Goal: Task Accomplishment & Management: Complete application form

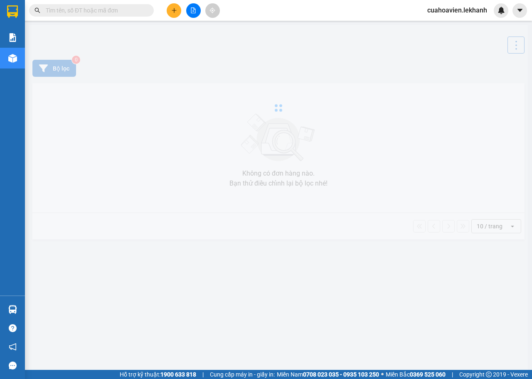
click at [83, 10] on input "text" at bounding box center [95, 10] width 98 height 9
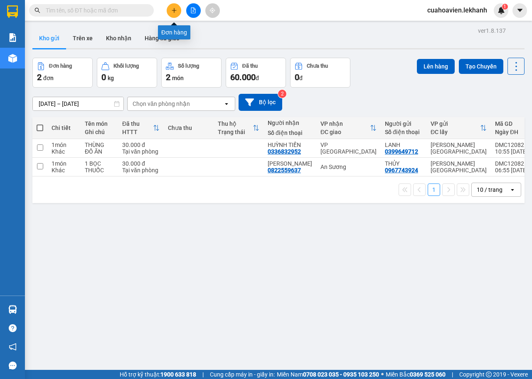
click at [175, 14] on button at bounding box center [174, 10] width 15 height 15
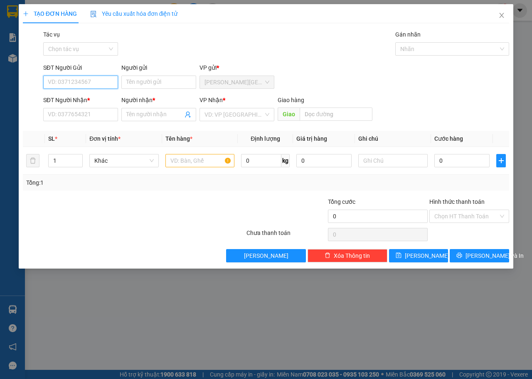
click at [101, 81] on input "SĐT Người Gửi" at bounding box center [80, 82] width 75 height 13
click at [107, 94] on div "0967743924 - THỦY" at bounding box center [80, 98] width 65 height 9
type input "0967743924"
type input "THỦY"
type input "0822559637"
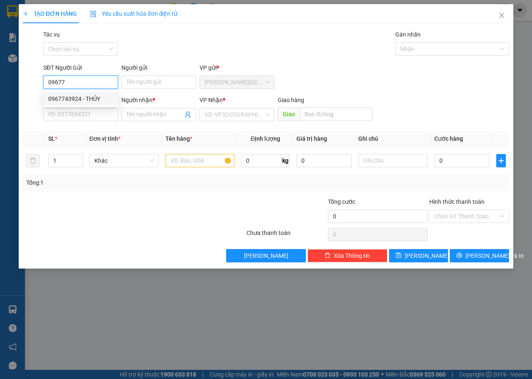
type input "[PERSON_NAME]"
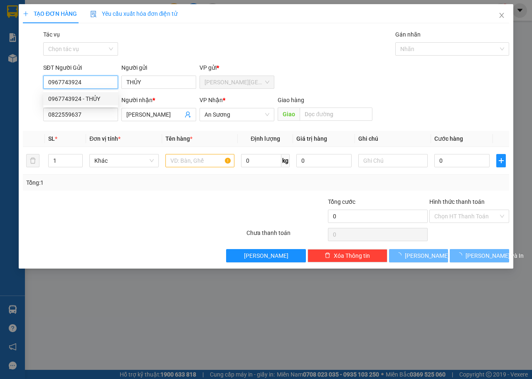
type input "30.000"
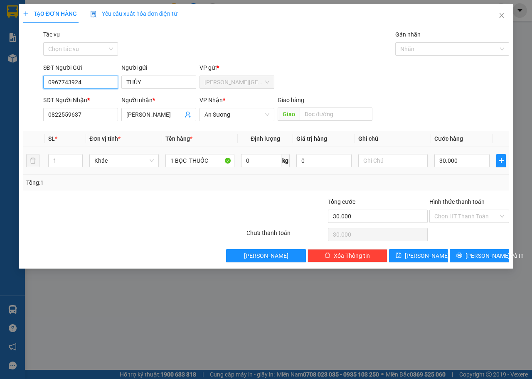
type input "0967743924"
click at [450, 169] on td "30.000" at bounding box center [462, 161] width 62 height 28
click at [493, 216] on input "Hình thức thanh toán" at bounding box center [466, 216] width 64 height 12
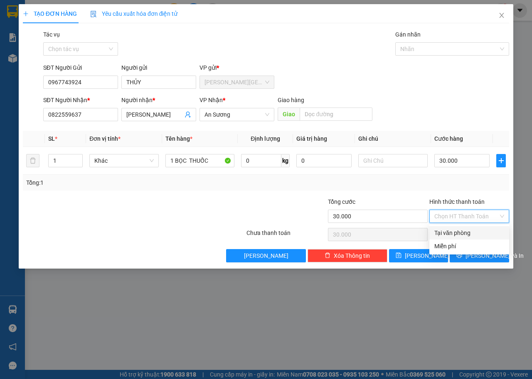
click at [449, 231] on div "Tại văn phòng" at bounding box center [469, 233] width 70 height 9
type input "0"
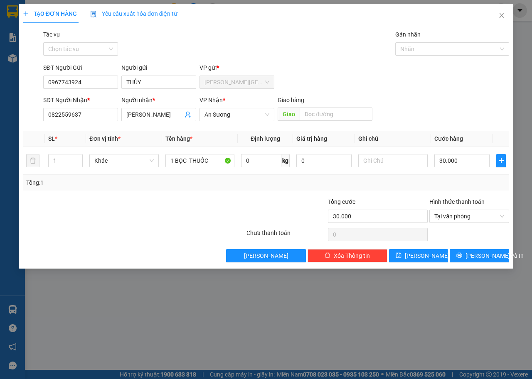
click at [460, 235] on div at bounding box center [468, 234] width 81 height 17
click at [481, 256] on span "[PERSON_NAME] và In" at bounding box center [494, 255] width 58 height 9
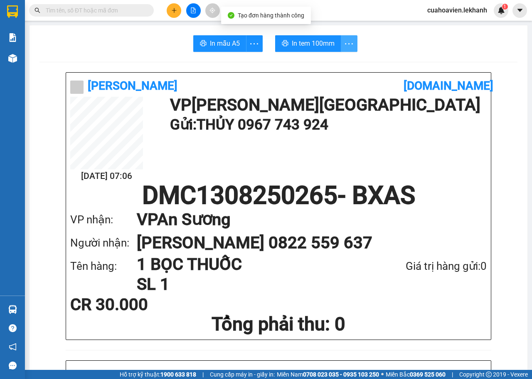
click at [345, 44] on icon "more" at bounding box center [349, 43] width 8 height 1
click at [343, 57] on div "In tem 100mm theo số lượng (1)" at bounding box center [307, 61] width 83 height 9
